Goal: Task Accomplishment & Management: Complete application form

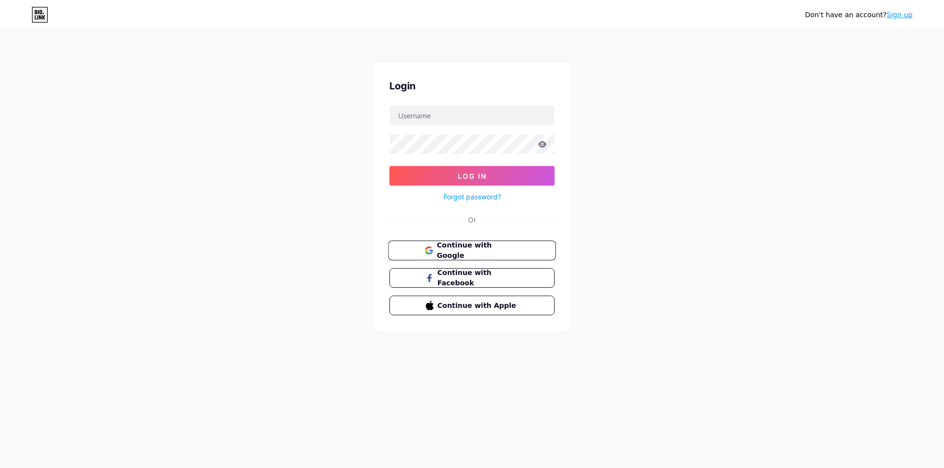
click at [454, 259] on button "Continue with Google" at bounding box center [472, 251] width 168 height 20
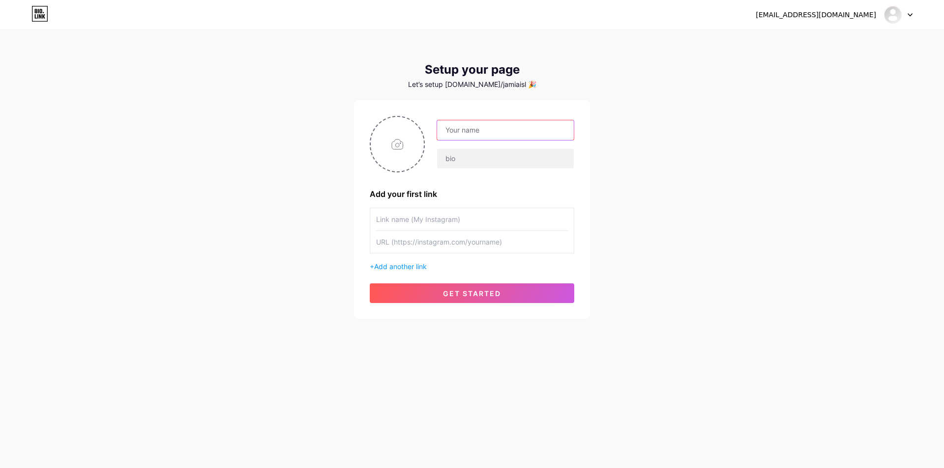
click at [467, 137] on input "text" at bounding box center [505, 130] width 137 height 20
click at [465, 151] on input "text" at bounding box center [505, 159] width 137 height 20
click at [474, 126] on input "text" at bounding box center [505, 130] width 137 height 20
click at [468, 149] on input "text" at bounding box center [505, 159] width 137 height 20
click at [474, 136] on input "text" at bounding box center [505, 130] width 137 height 20
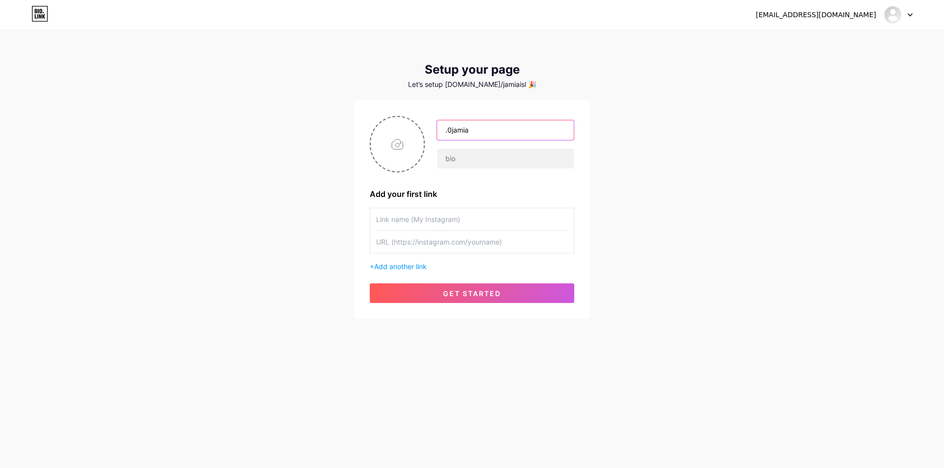
type input ".0jamia"
type input "J"
type input "Jamia arbia islamic Darul uloom Bhavnagar"
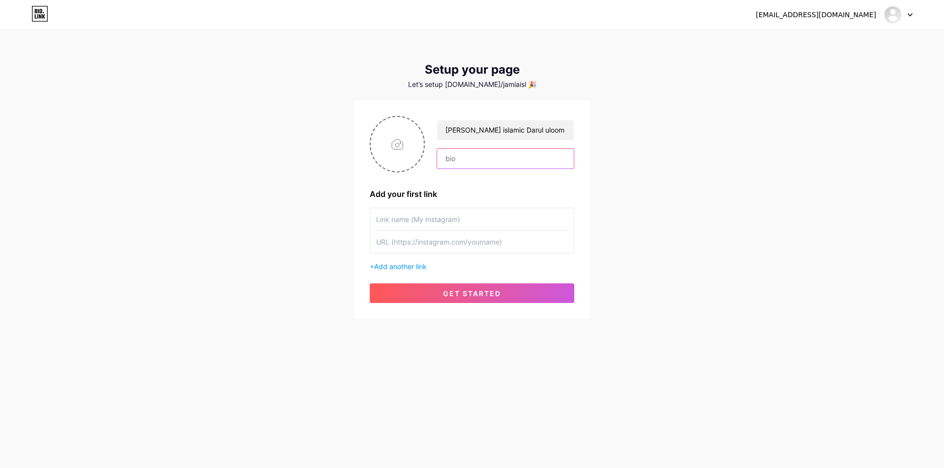
click at [462, 156] on input "text" at bounding box center [505, 159] width 137 height 20
type input "Our Social Media Links"
click at [503, 222] on input "text" at bounding box center [472, 219] width 192 height 22
click at [396, 146] on input "file" at bounding box center [397, 144] width 53 height 55
click at [390, 142] on input "file" at bounding box center [397, 144] width 53 height 55
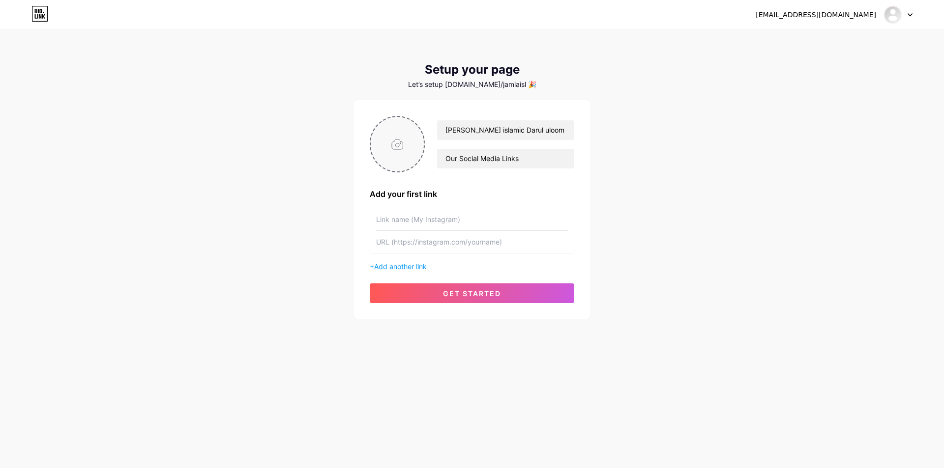
type input "C:\fakepath\WhatsApp Image 2025-08-05 at 10.46.48 PM.jpeg"
click at [444, 221] on input "text" at bounding box center [472, 219] width 192 height 22
drag, startPoint x: 426, startPoint y: 224, endPoint x: 442, endPoint y: 225, distance: 16.3
click at [442, 225] on input "text" at bounding box center [472, 219] width 192 height 22
drag, startPoint x: 427, startPoint y: 218, endPoint x: 455, endPoint y: 222, distance: 28.3
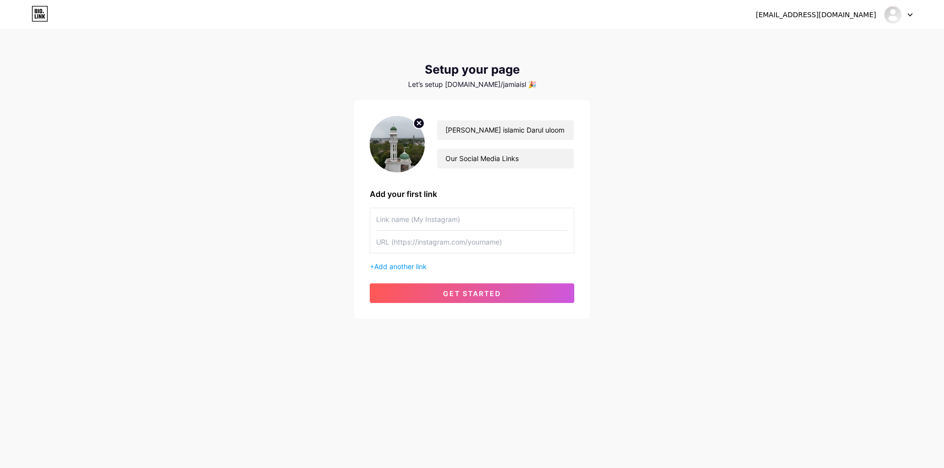
click at [455, 222] on input "text" at bounding box center [472, 219] width 192 height 22
click at [403, 239] on input "text" at bounding box center [472, 242] width 192 height 22
click at [410, 269] on span "Add another link" at bounding box center [400, 267] width 53 height 8
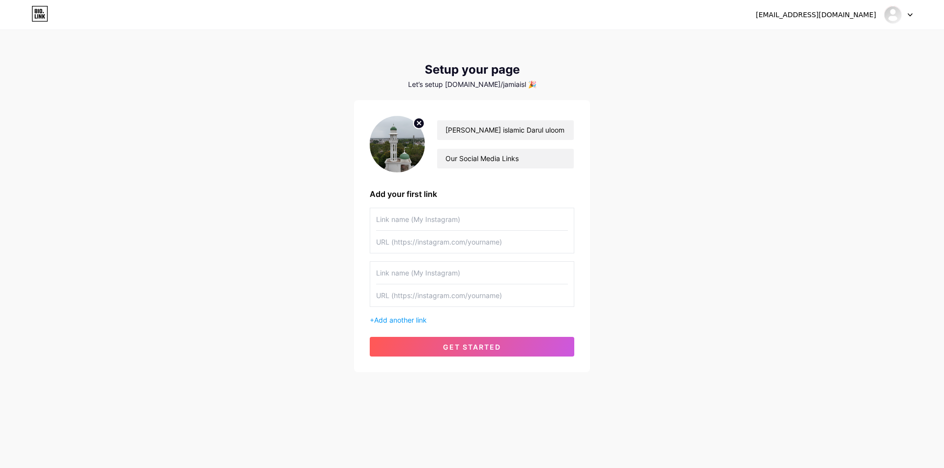
click at [431, 275] on input "text" at bounding box center [472, 273] width 192 height 22
click at [481, 273] on input "text" at bounding box center [472, 273] width 192 height 22
paste input "youtube"
type input "youtube"
click at [474, 293] on input "text" at bounding box center [472, 296] width 192 height 22
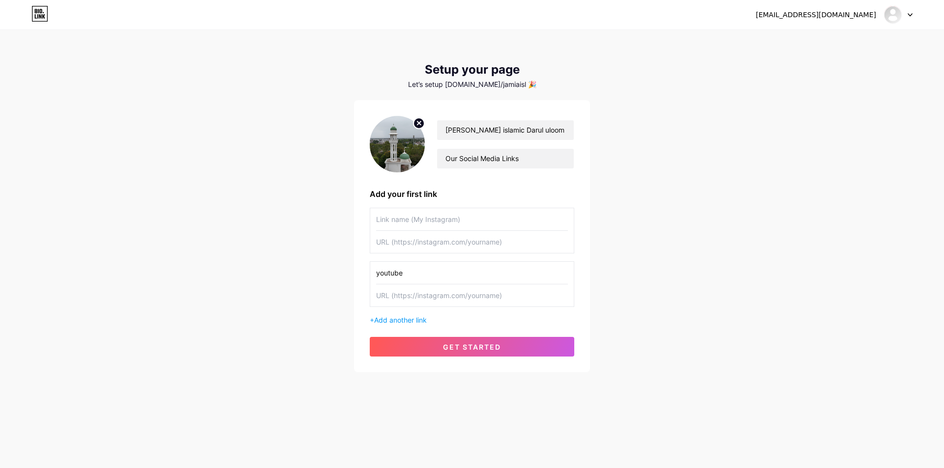
click at [420, 293] on input "text" at bounding box center [472, 296] width 192 height 22
paste input "https://www.youtube.com/@akwadamadresaofficial"
type input "https://www.youtube.com/@akwadamadresaofficial"
click at [723, 302] on div "jamiaislamiadarululoombhavnaga@gmail.com Dashboard Logout Setup your page Let’s…" at bounding box center [472, 202] width 944 height 404
click at [417, 213] on input "text" at bounding box center [472, 219] width 192 height 22
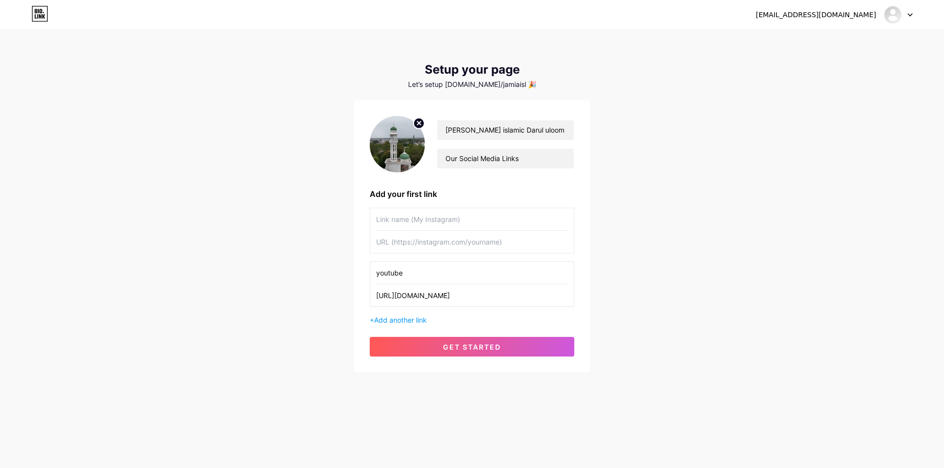
click at [428, 213] on input "text" at bounding box center [472, 219] width 192 height 22
paste input "instagram"
type input "instagram"
click at [453, 246] on input "text" at bounding box center [472, 242] width 192 height 22
click at [418, 320] on span "Add another link" at bounding box center [400, 320] width 53 height 8
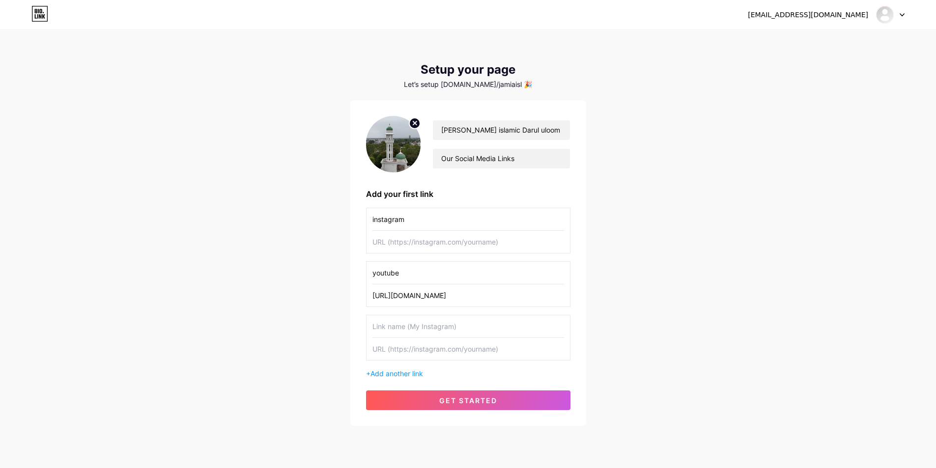
click at [434, 323] on input "text" at bounding box center [469, 327] width 192 height 22
paste input "facebook"
type input "facebook"
click at [444, 349] on input "text" at bounding box center [469, 349] width 192 height 22
click at [417, 357] on input "text" at bounding box center [469, 349] width 192 height 22
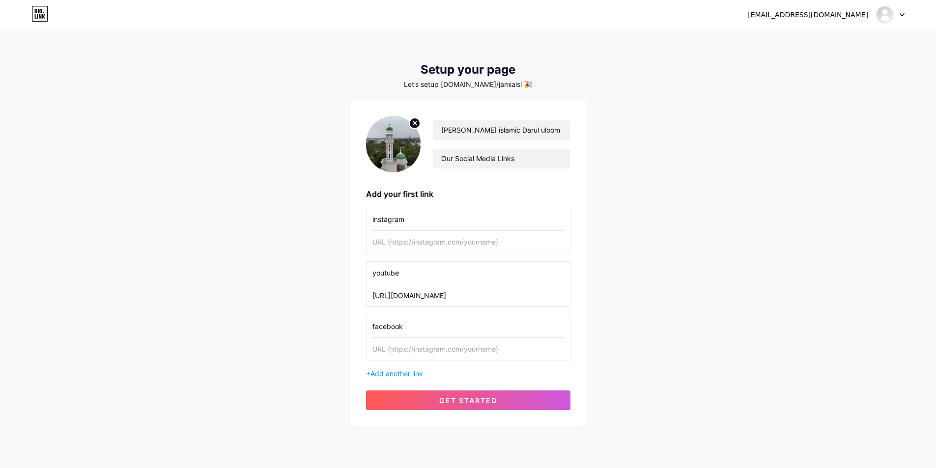
paste input "https://www.facebook.com/profile.php?id=61577008689563&mibextid=wwXIfr&mibextid…"
type input "https://www.facebook.com/profile.php?id=61577008689563&mibextid=wwXIfr&mibextid…"
click at [500, 244] on input "text" at bounding box center [469, 242] width 192 height 22
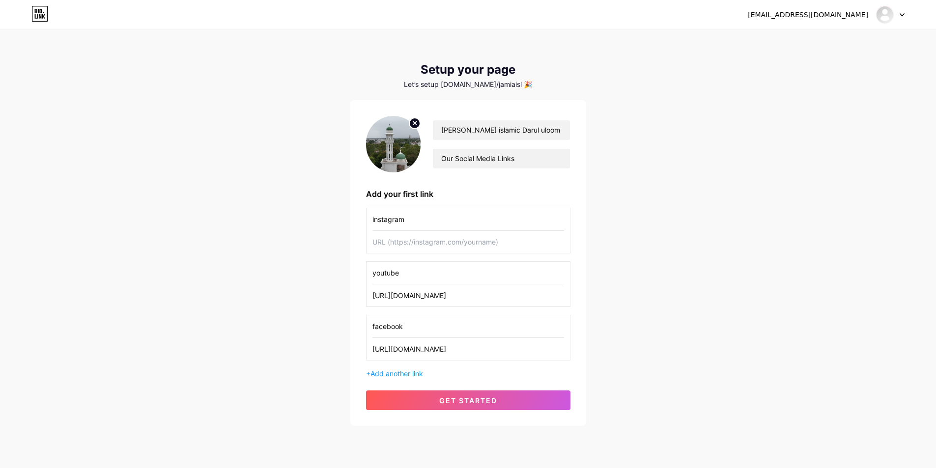
click at [438, 249] on input "text" at bounding box center [469, 242] width 192 height 22
paste input "https://www.instagram.com/jamia_bhavanagr?igsh=MWFqYjNpY2swM253dQ%3D%3D&utm_sou…"
type input "https://www.instagram.com/jamia_bhavanagr?igsh=MWFqYjNpY2swM253dQ%3D%3D&utm_sou…"
click at [263, 165] on div "jamiaislamiadarululoombhavnaga@gmail.com Dashboard Logout Setup your page Let’s…" at bounding box center [468, 229] width 936 height 458
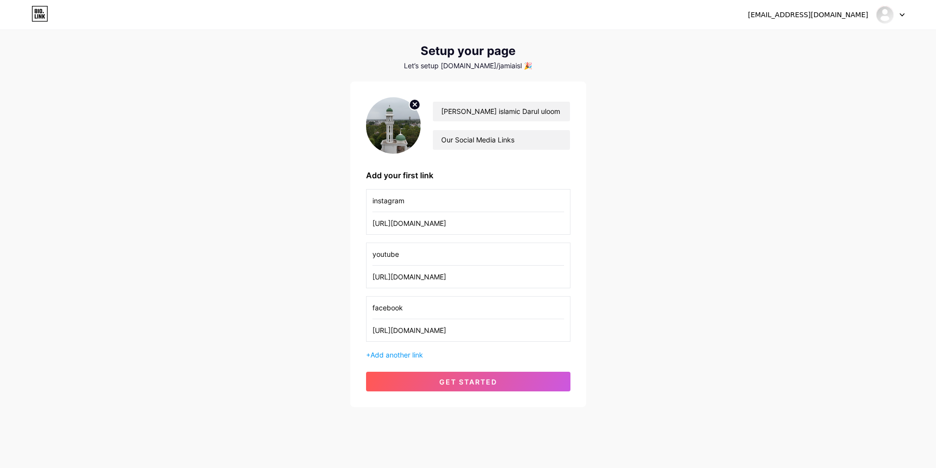
scroll to position [29, 0]
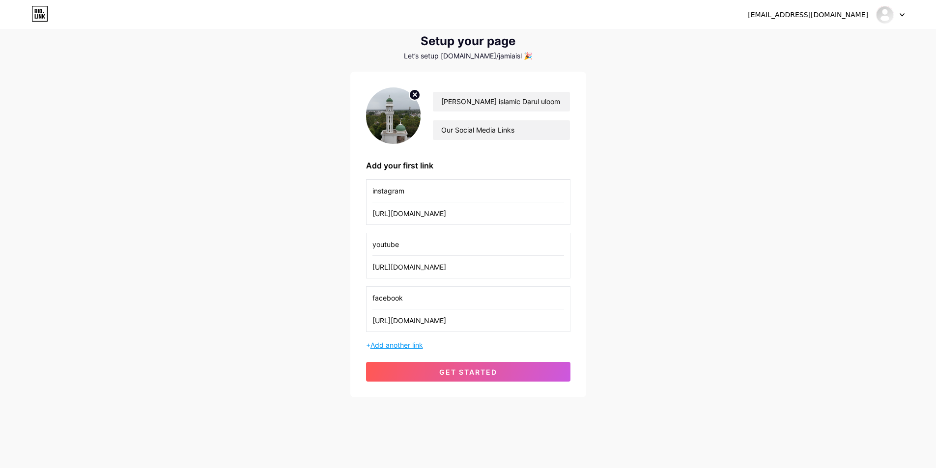
click at [385, 348] on span "Add another link" at bounding box center [397, 345] width 53 height 8
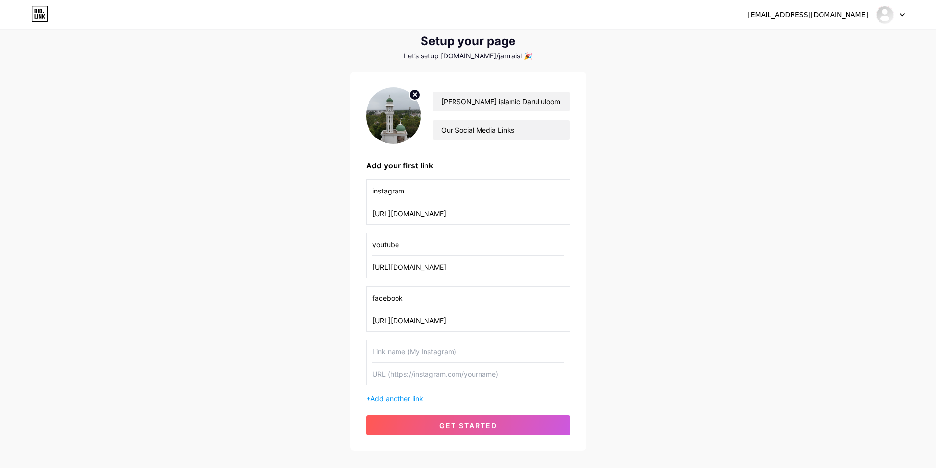
click at [386, 348] on input "text" at bounding box center [469, 352] width 192 height 22
click at [414, 355] on input "text" at bounding box center [469, 352] width 192 height 22
paste input "whatsapp"
type input "whatsapp"
drag, startPoint x: 418, startPoint y: 358, endPoint x: 326, endPoint y: 348, distance: 93.0
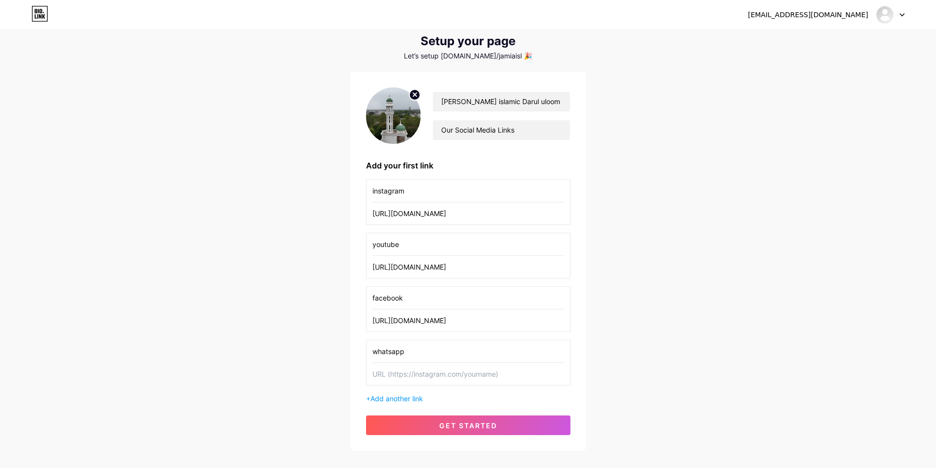
click at [326, 348] on div "jamiaislamiadarululoombhavnaga@gmail.com Dashboard Logout Setup your page Let’s…" at bounding box center [468, 226] width 936 height 511
click at [416, 350] on input "text" at bounding box center [469, 352] width 192 height 22
click at [81, 72] on div "jamiaislamiadarululoombhavnaga@gmail.com Dashboard Logout Setup your page Let’s…" at bounding box center [468, 226] width 936 height 511
click at [487, 433] on button "get started" at bounding box center [468, 426] width 205 height 20
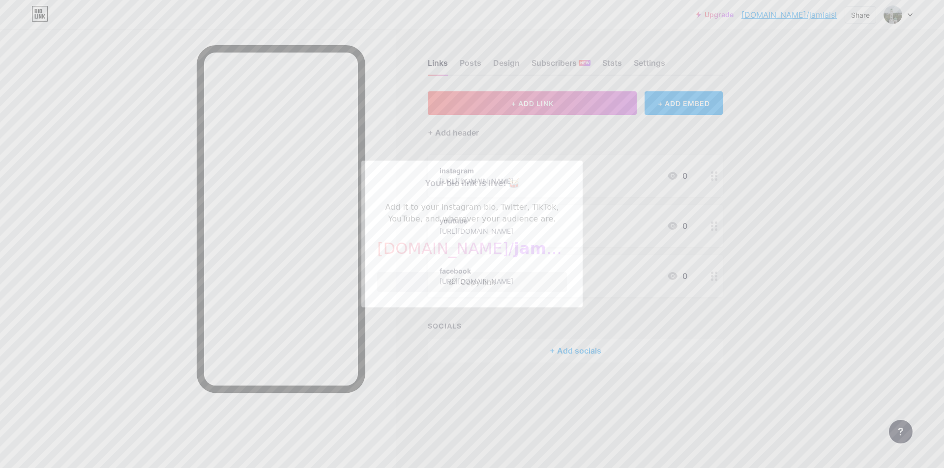
click at [446, 290] on button "Copy link" at bounding box center [472, 282] width 190 height 20
